Goal: Navigation & Orientation: Find specific page/section

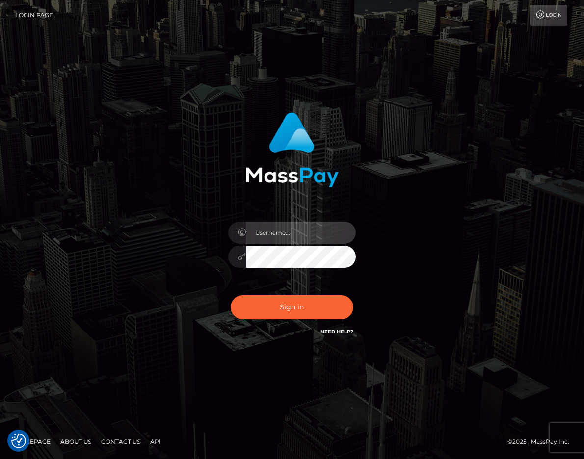
type input "raewhit"
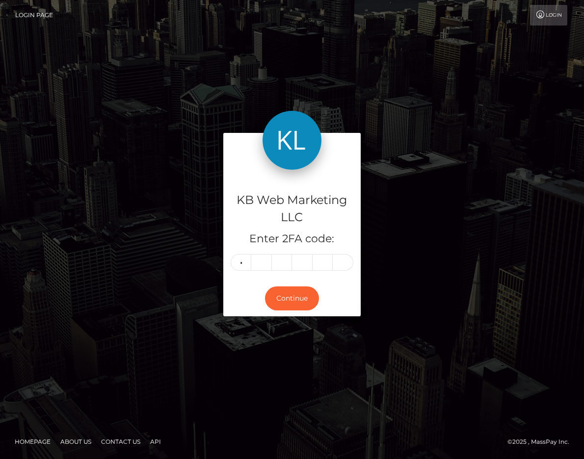
type input "1"
type input "4"
type input "9"
type input "3"
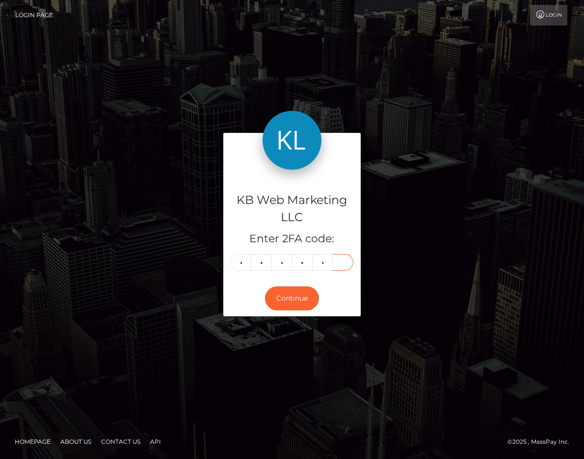
type input "1"
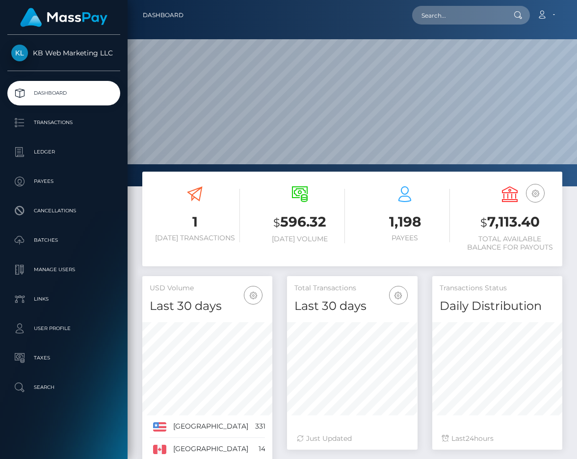
scroll to position [173, 131]
click at [60, 123] on p "Transactions" at bounding box center [63, 122] width 105 height 15
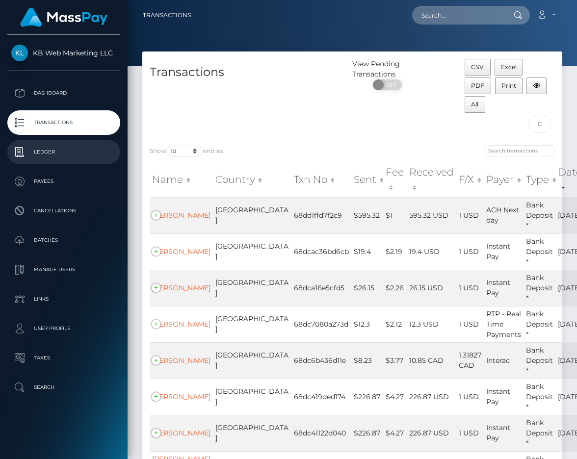
click at [50, 149] on p "Ledger" at bounding box center [63, 152] width 105 height 15
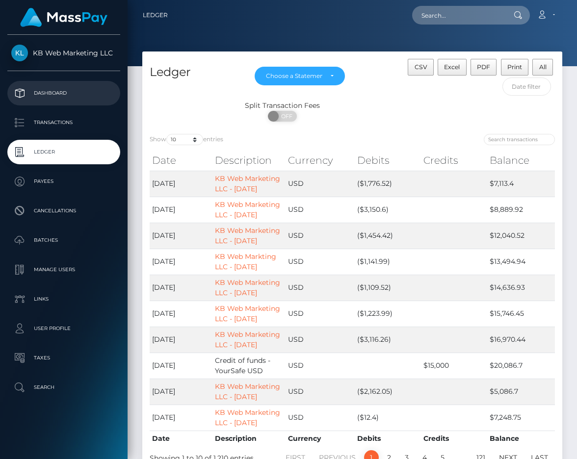
click at [50, 98] on p "Dashboard" at bounding box center [63, 93] width 105 height 15
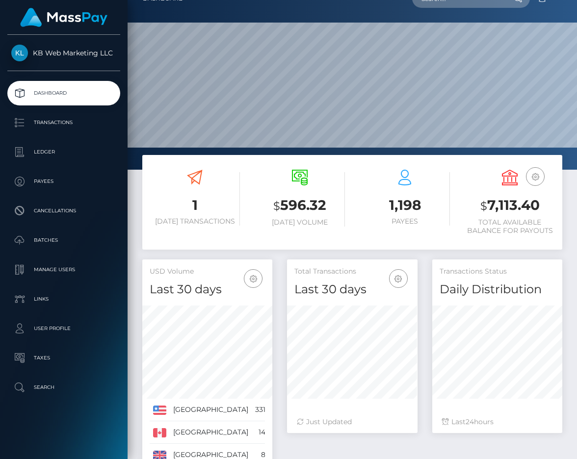
scroll to position [63, 0]
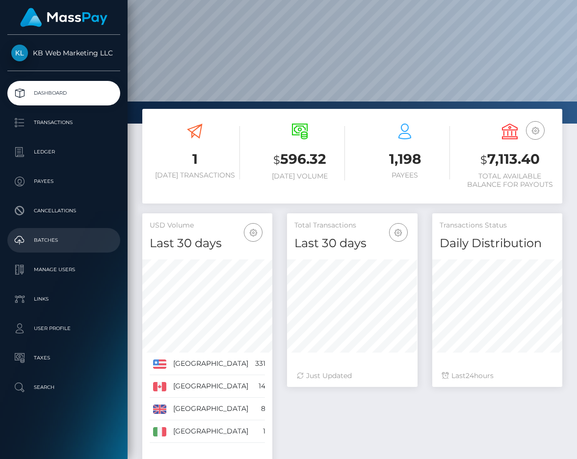
click at [33, 239] on p "Batches" at bounding box center [63, 240] width 105 height 15
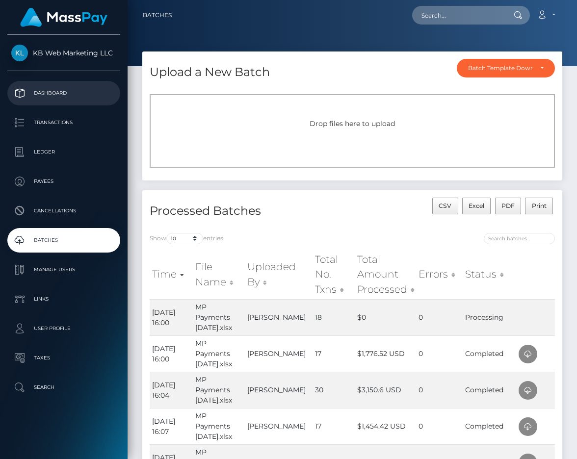
click at [69, 90] on p "Dashboard" at bounding box center [63, 93] width 105 height 15
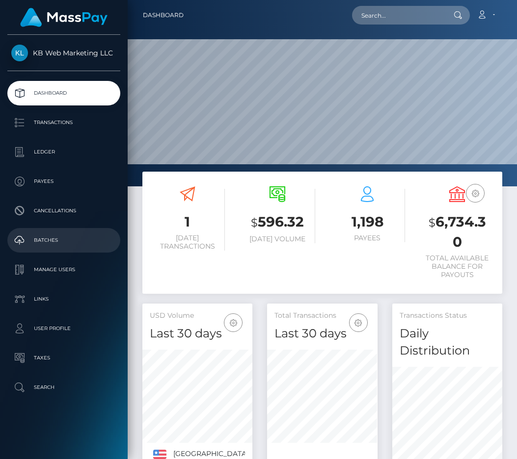
click at [54, 244] on p "Batches" at bounding box center [63, 240] width 105 height 15
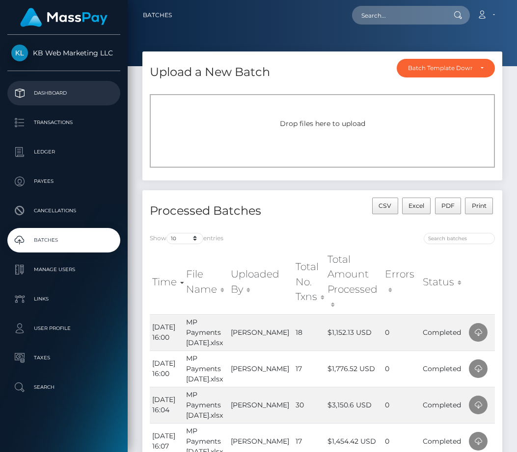
click at [53, 92] on p "Dashboard" at bounding box center [63, 93] width 105 height 15
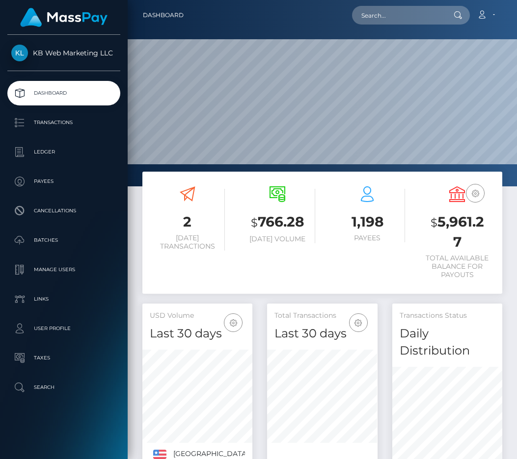
scroll to position [190, 110]
drag, startPoint x: 461, startPoint y: 241, endPoint x: 440, endPoint y: 226, distance: 26.0
click at [440, 226] on h3 "$ 5,961.27" at bounding box center [457, 231] width 75 height 39
copy h3 "5,961.27"
